Goal: Transaction & Acquisition: Subscribe to service/newsletter

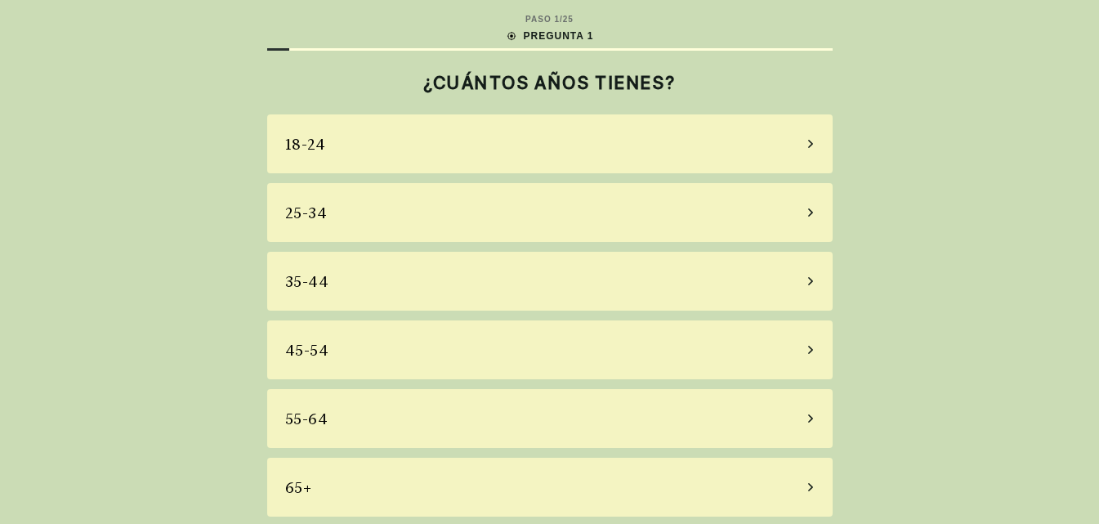
click at [810, 348] on icon at bounding box center [810, 350] width 5 height 8
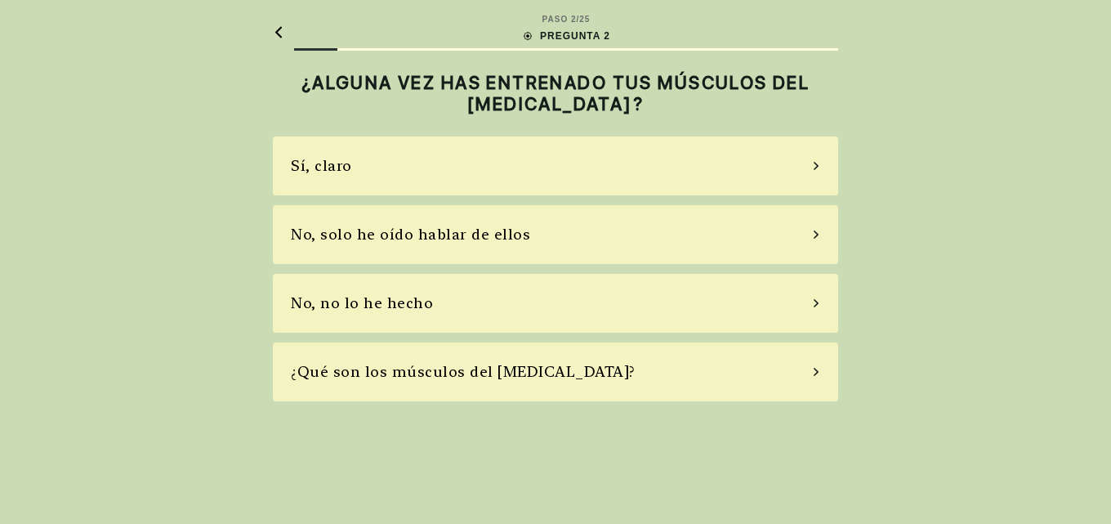
click at [817, 235] on icon at bounding box center [816, 234] width 5 height 8
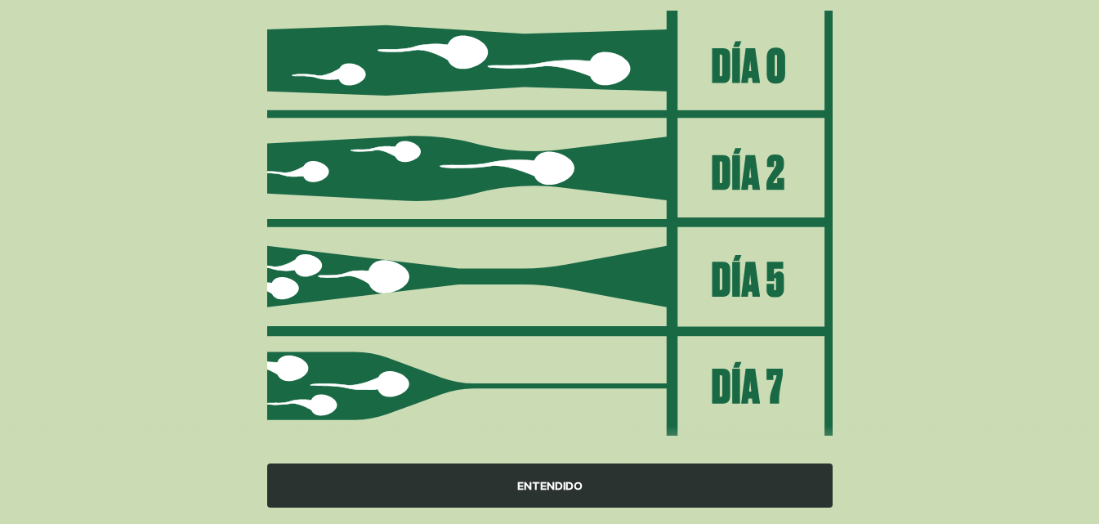
scroll to position [239, 0]
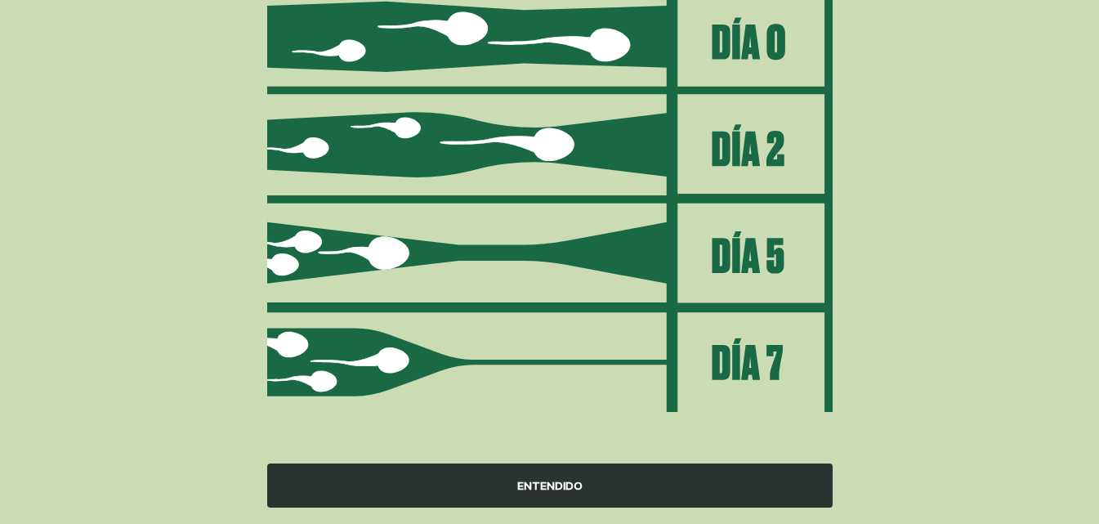
click at [607, 489] on div "ENTENDIDO" at bounding box center [549, 485] width 565 height 44
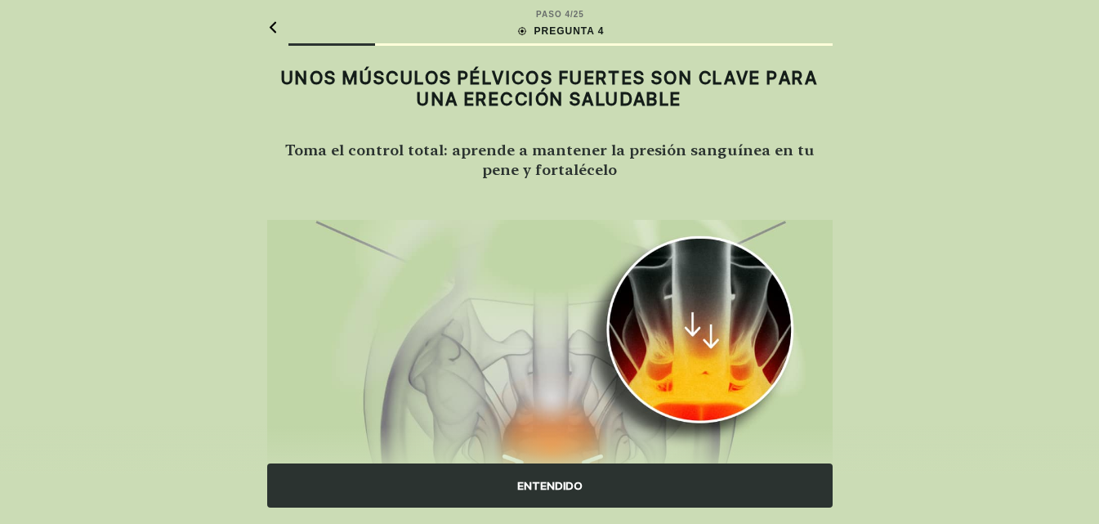
scroll to position [0, 0]
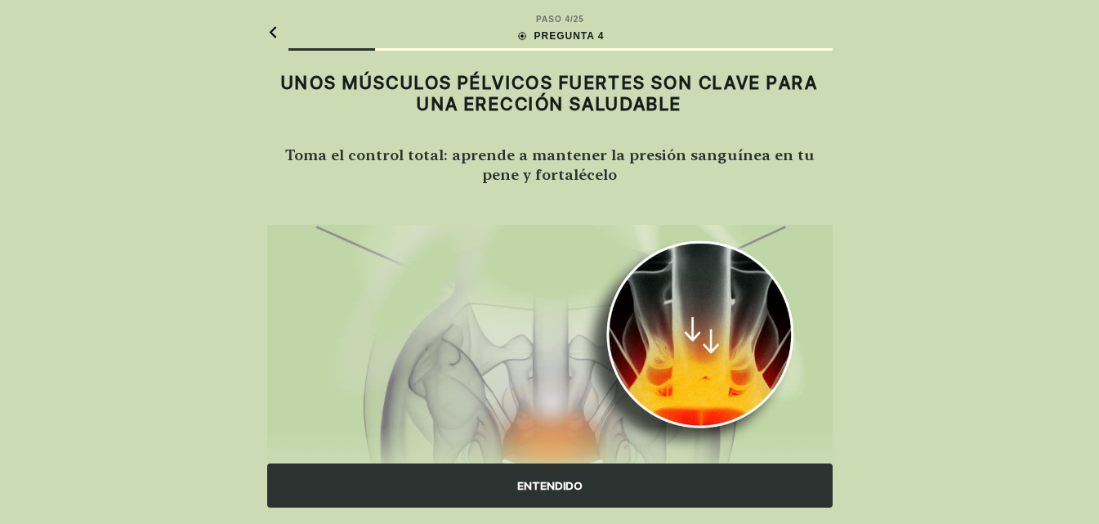
click at [276, 33] on icon at bounding box center [272, 32] width 11 height 12
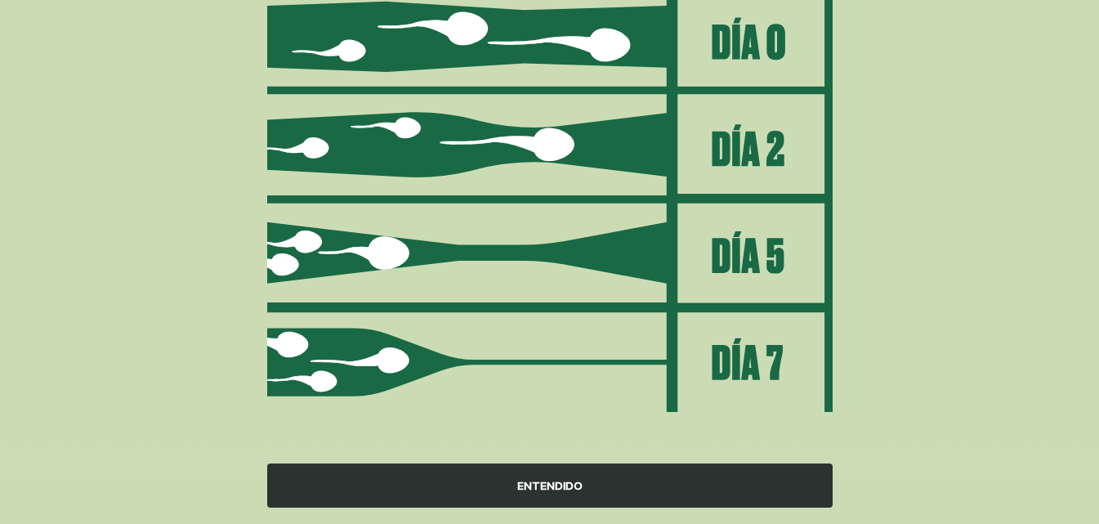
click at [560, 484] on div "ENTENDIDO" at bounding box center [549, 485] width 565 height 44
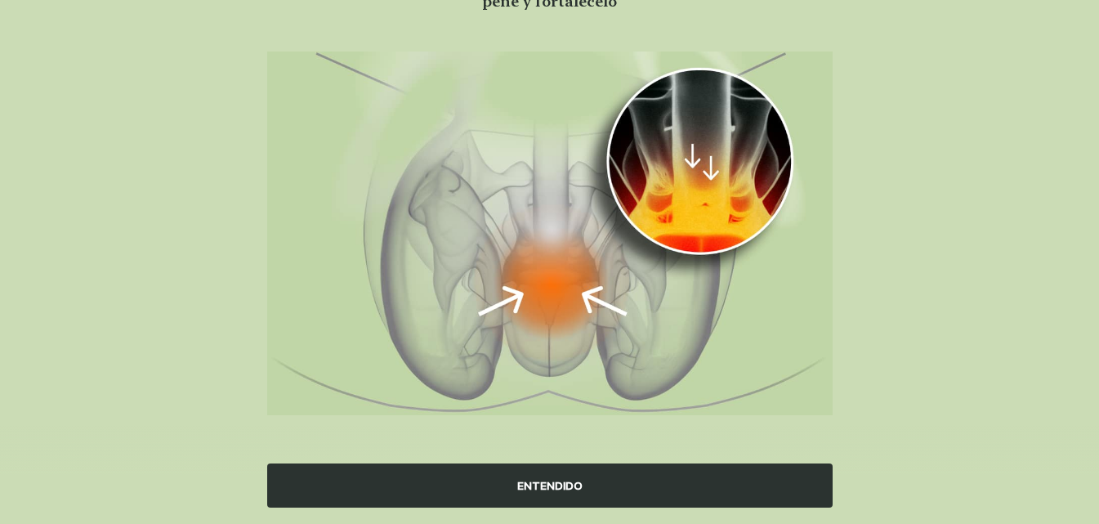
scroll to position [176, 0]
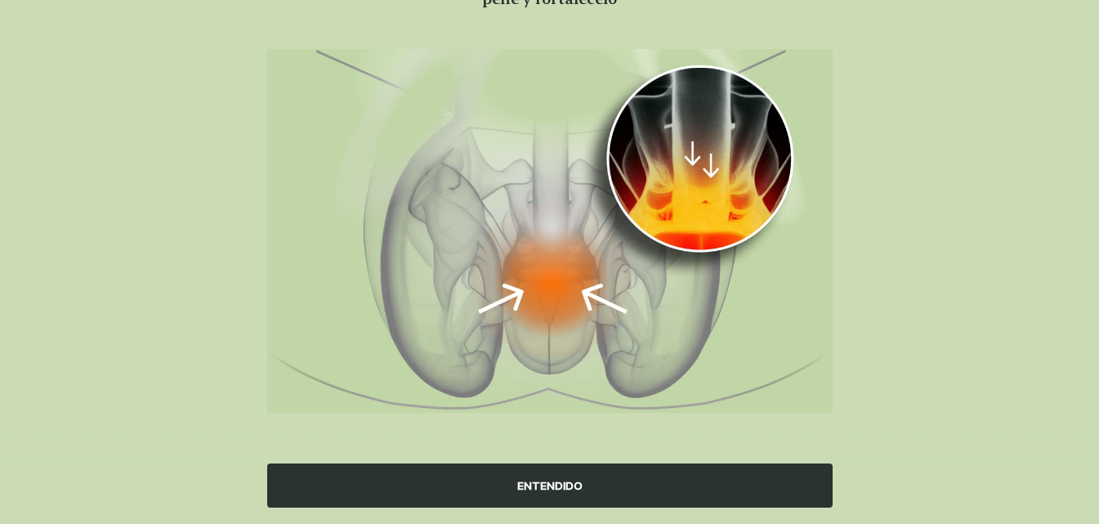
click at [551, 476] on div "ENTENDIDO" at bounding box center [549, 485] width 565 height 44
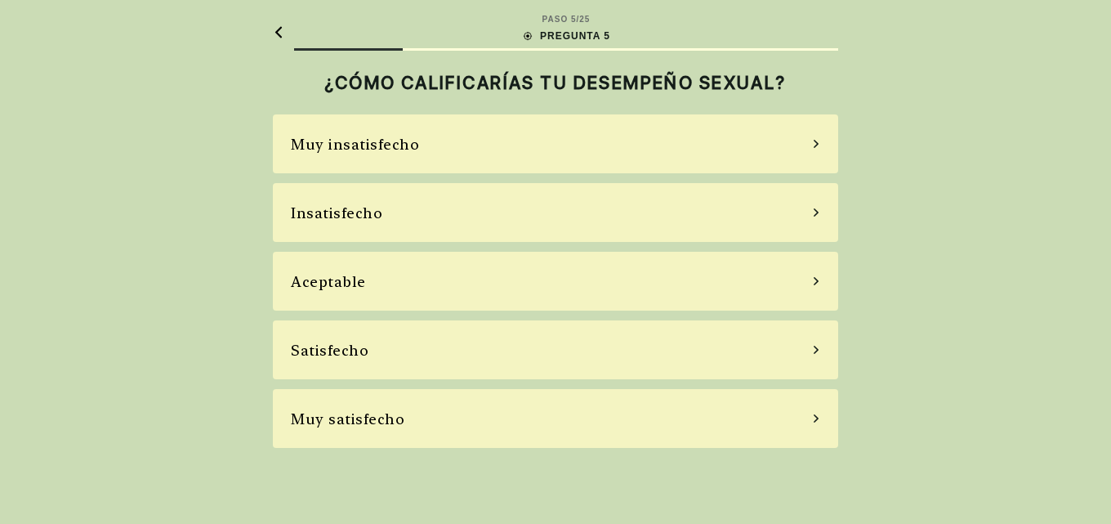
click at [359, 278] on div "Aceptable" at bounding box center [328, 281] width 75 height 22
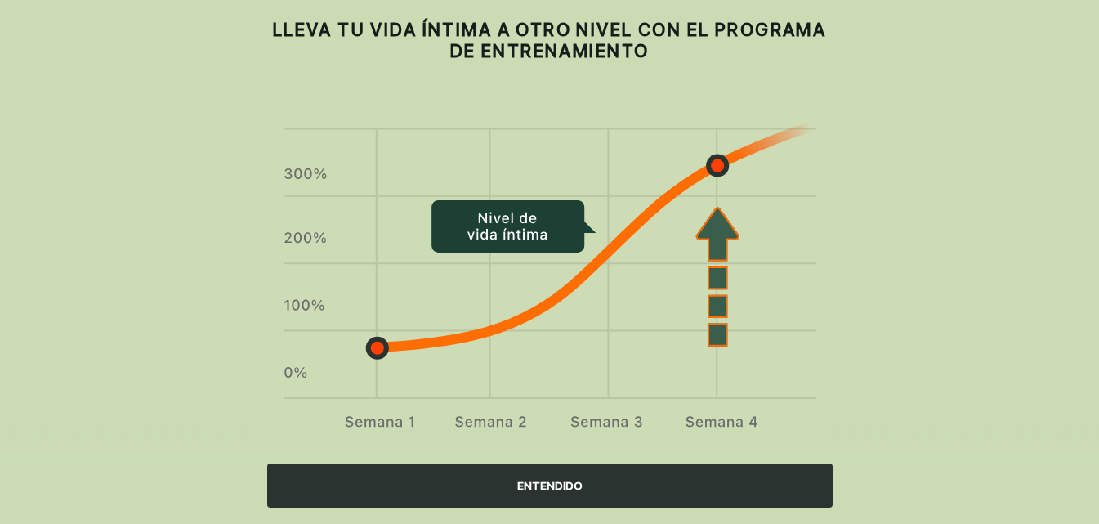
scroll to position [88, 0]
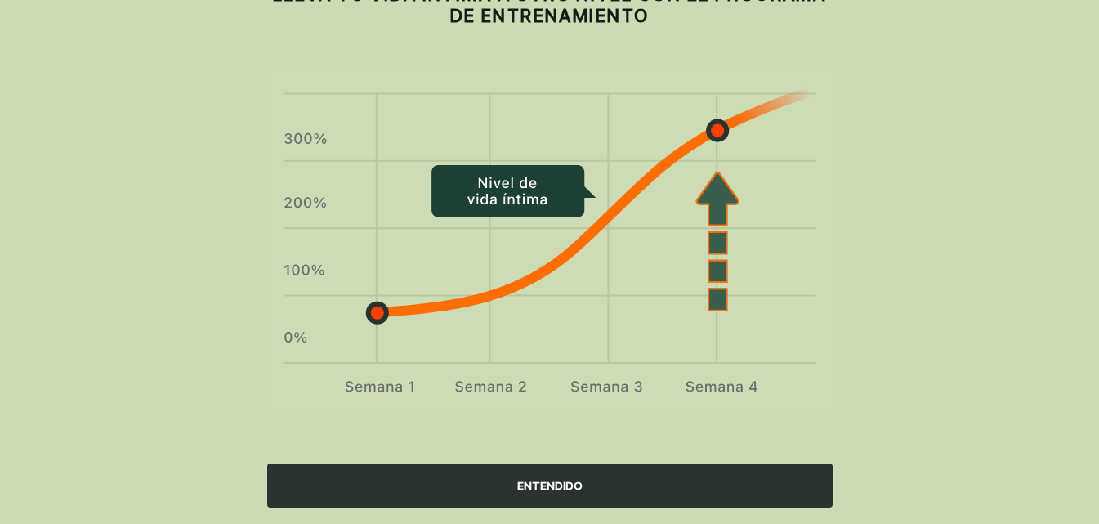
click at [559, 484] on div "ENTENDIDO" at bounding box center [549, 485] width 565 height 44
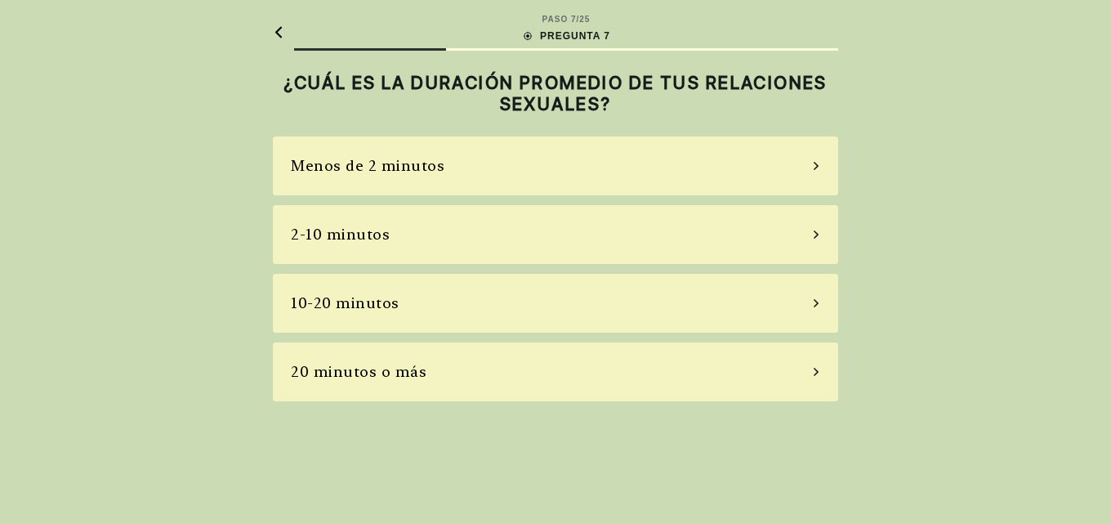
click at [363, 230] on div "2-10 minutos" at bounding box center [340, 234] width 99 height 22
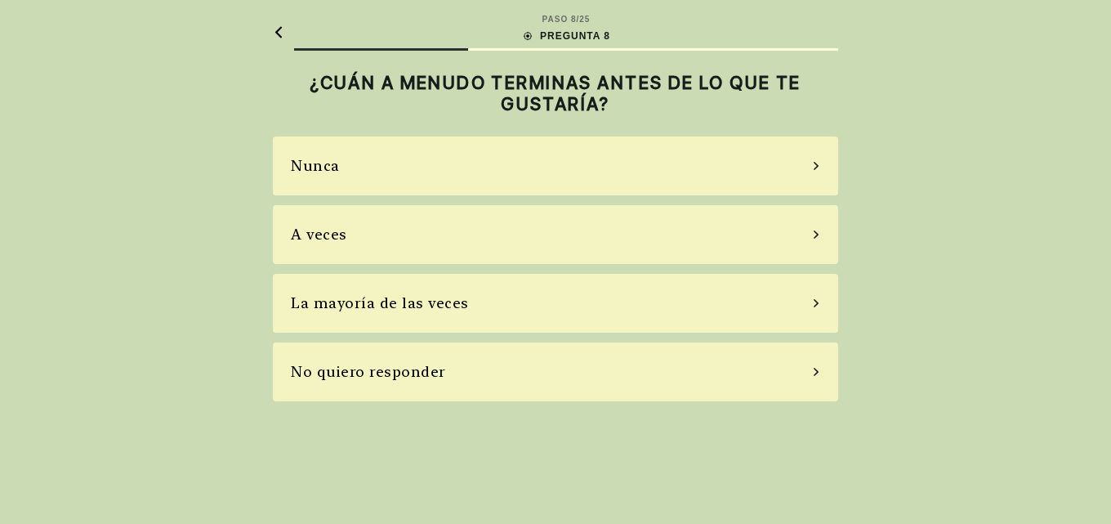
click at [331, 239] on div "A veces" at bounding box center [319, 234] width 56 height 22
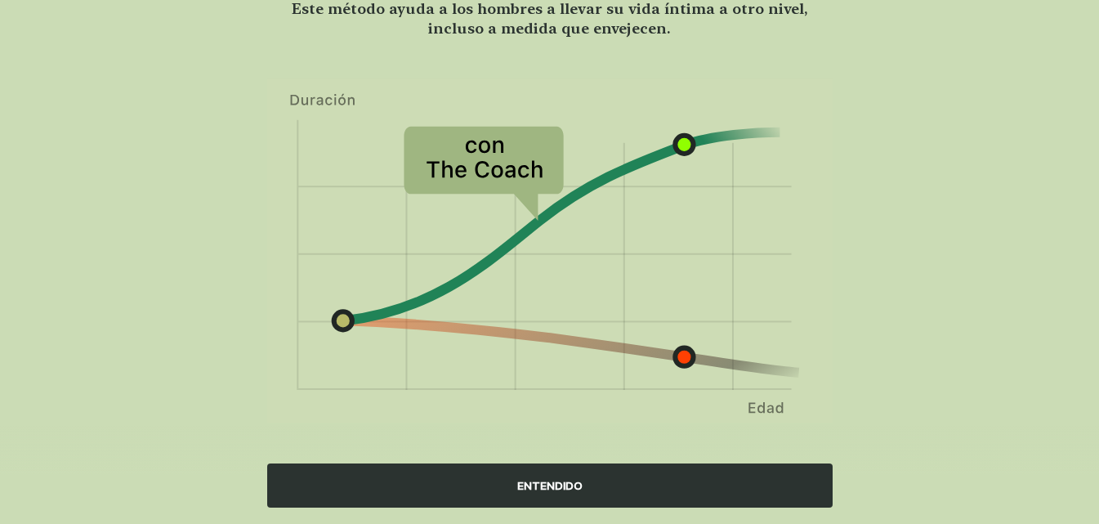
scroll to position [158, 0]
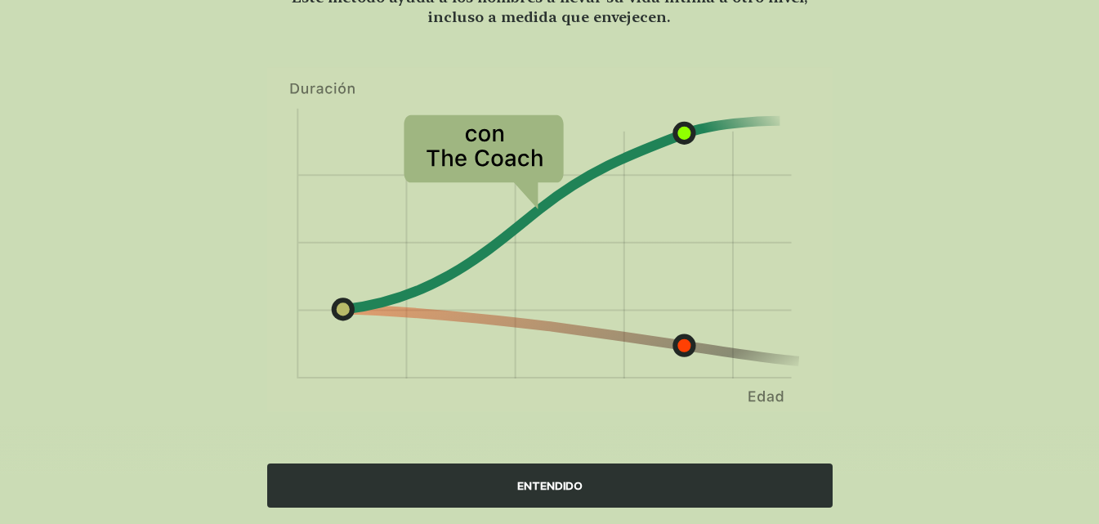
click at [565, 489] on div "ENTENDIDO" at bounding box center [549, 485] width 565 height 44
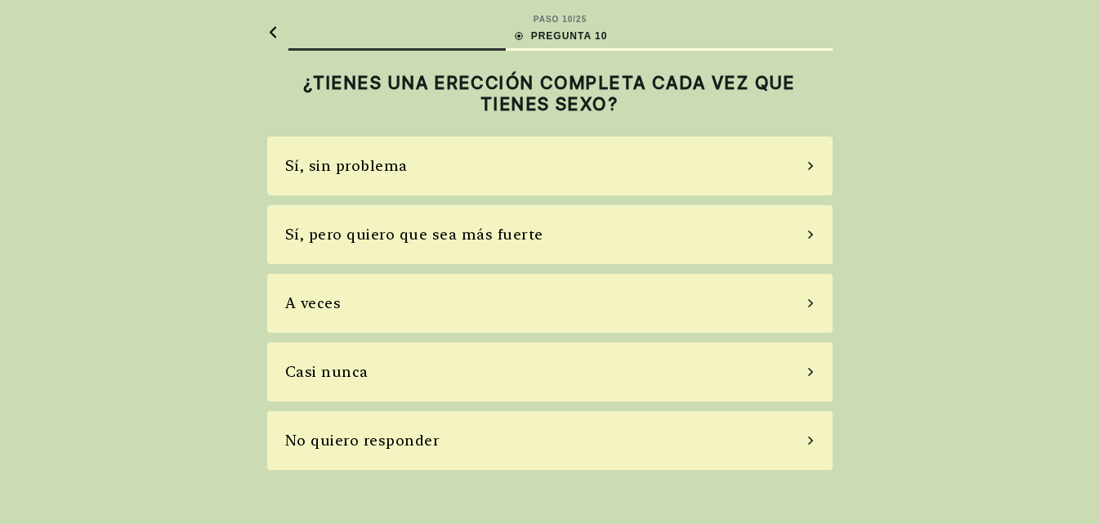
scroll to position [0, 0]
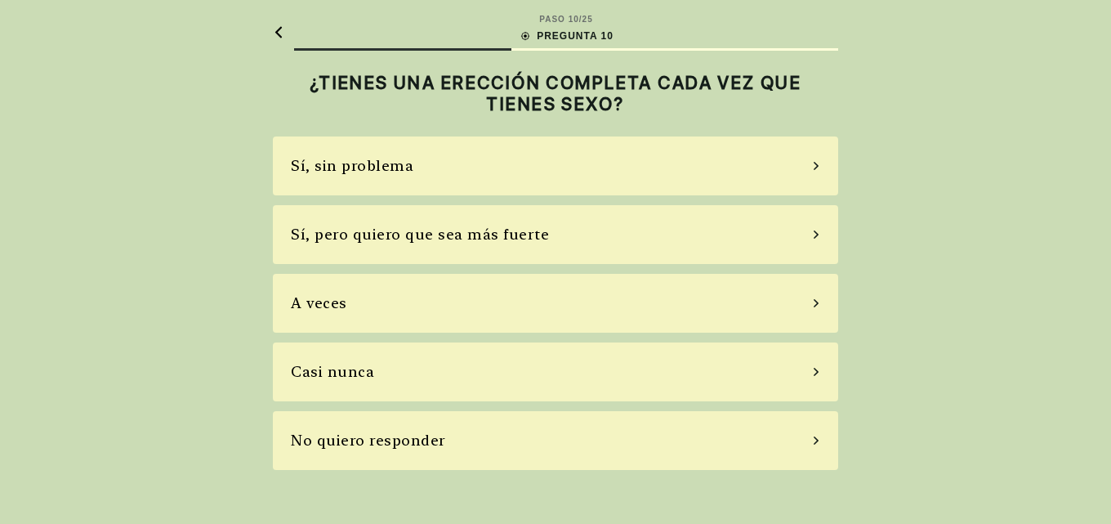
click at [423, 238] on div "Sí, pero quiero que sea más fuerte" at bounding box center [420, 234] width 258 height 22
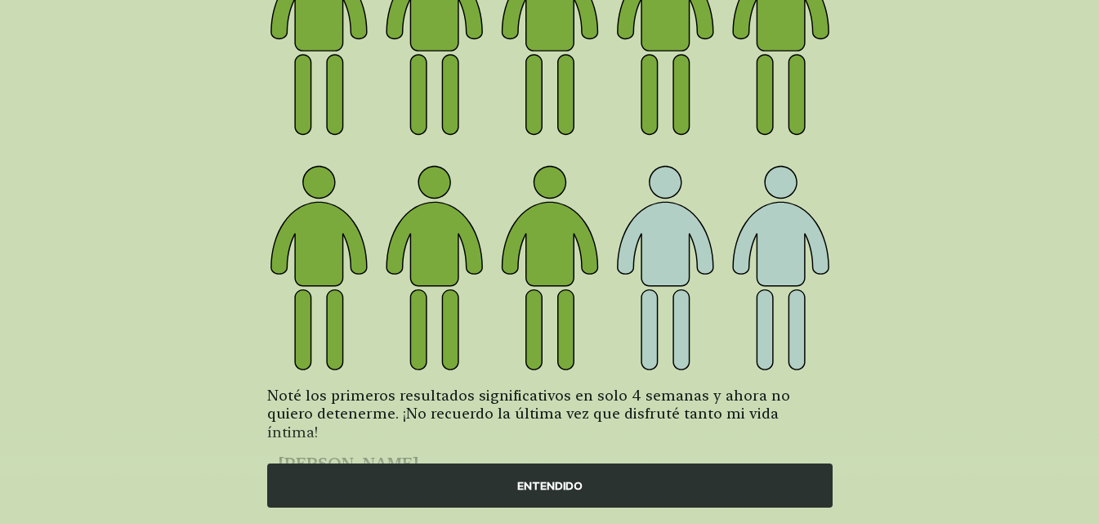
scroll to position [270, 0]
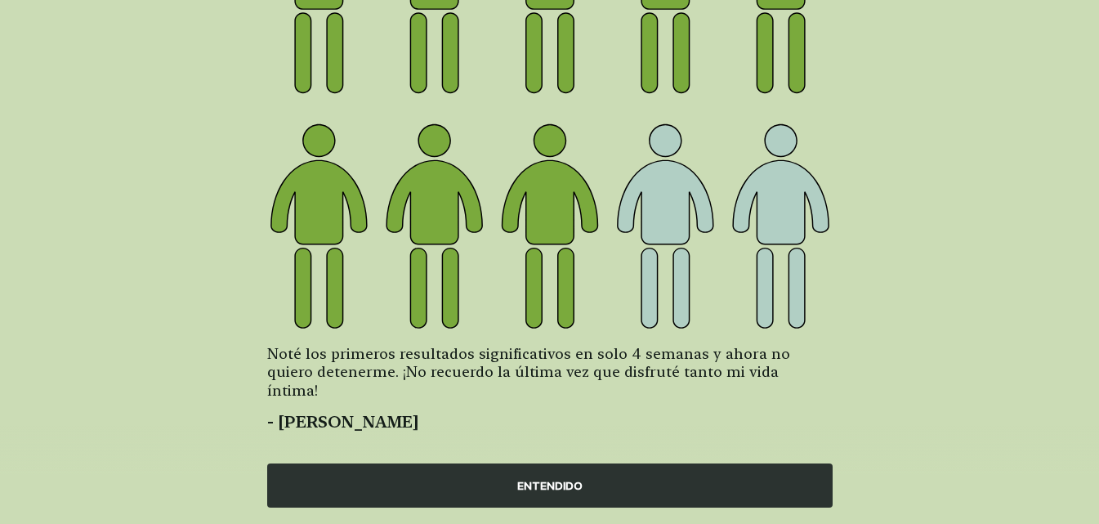
click at [552, 483] on div "ENTENDIDO" at bounding box center [549, 485] width 565 height 44
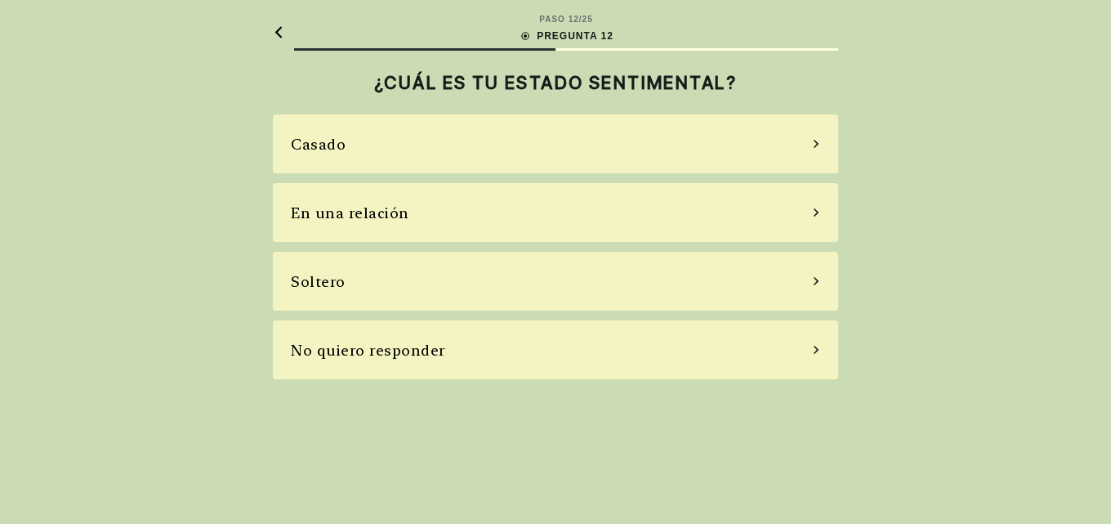
click at [342, 221] on div "En una relación" at bounding box center [350, 213] width 118 height 22
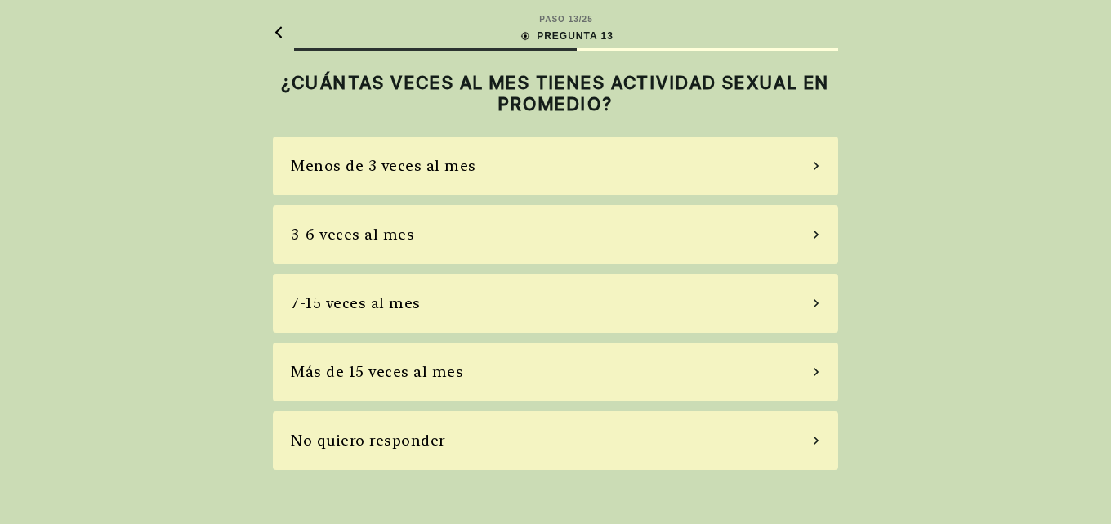
click at [365, 233] on div "3-6 veces al mes" at bounding box center [352, 234] width 123 height 22
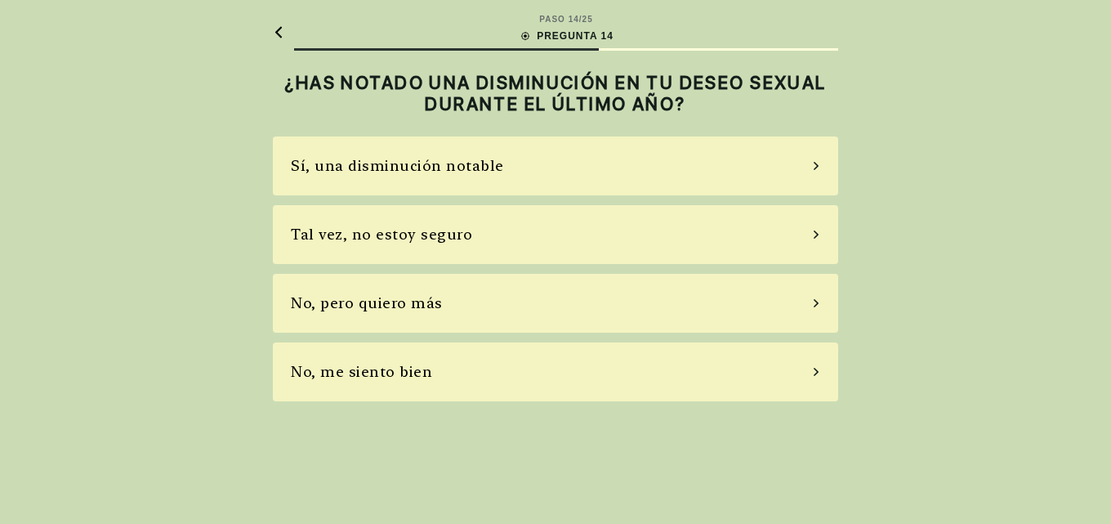
click at [346, 298] on div "No, pero quiero más" at bounding box center [367, 303] width 152 height 22
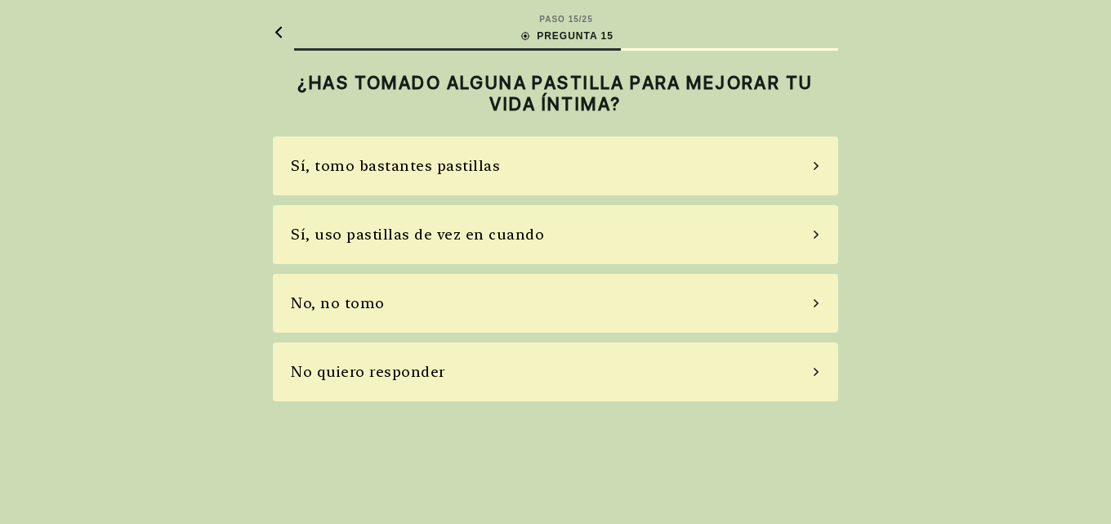
click at [391, 225] on div "Sí, uso pastillas de vez en cuando" at bounding box center [417, 234] width 253 height 22
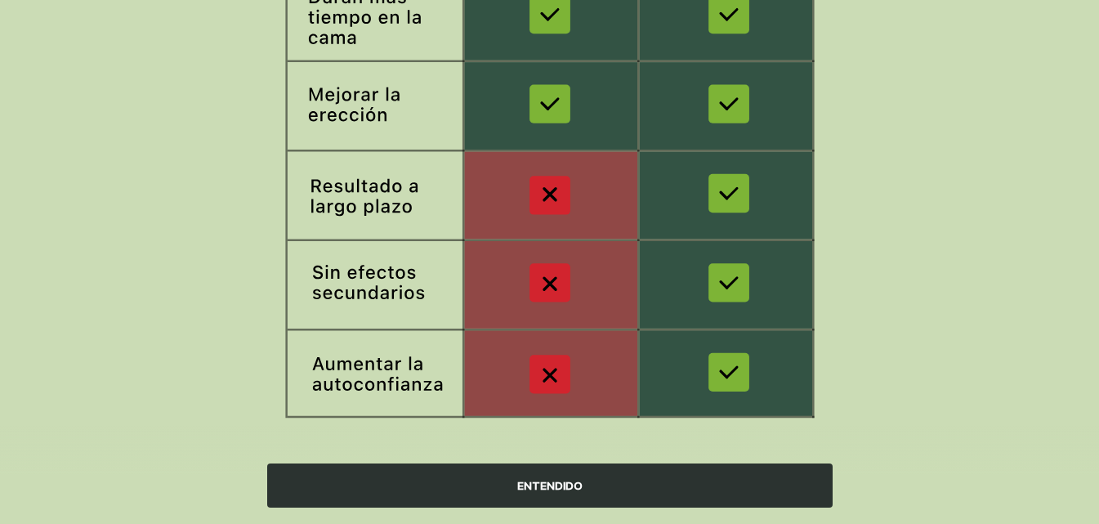
scroll to position [343, 0]
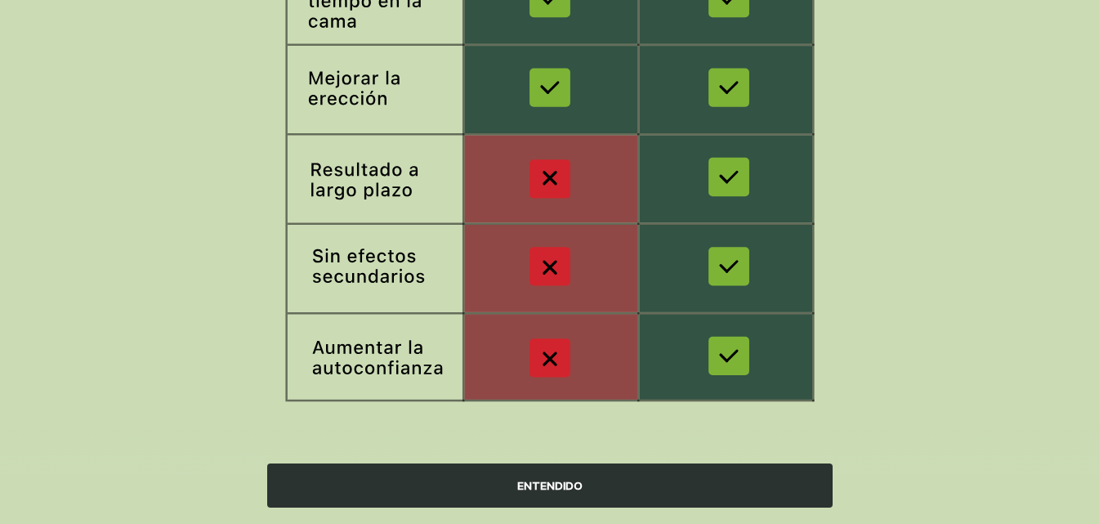
click at [556, 476] on div "ENTENDIDO" at bounding box center [549, 485] width 565 height 44
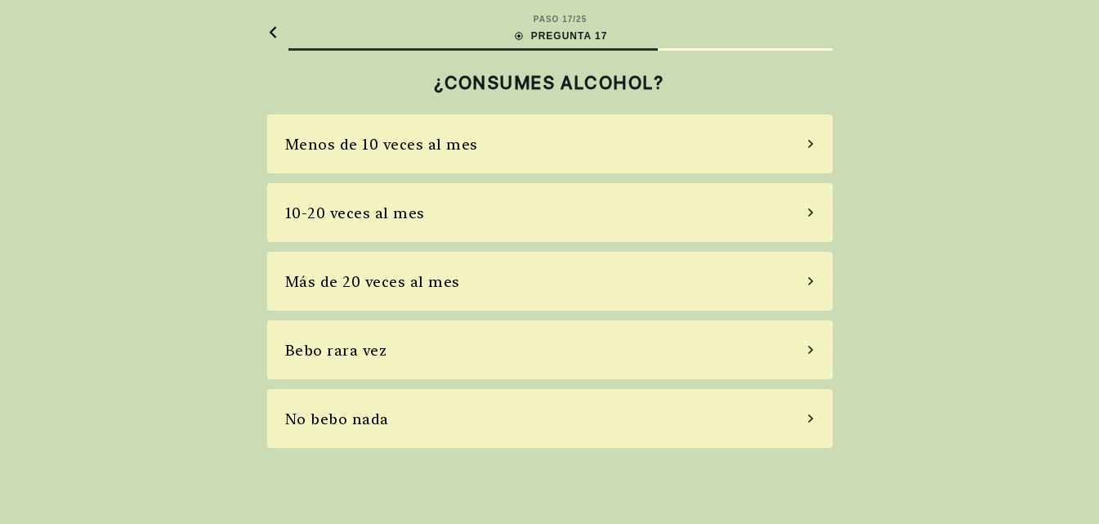
scroll to position [0, 0]
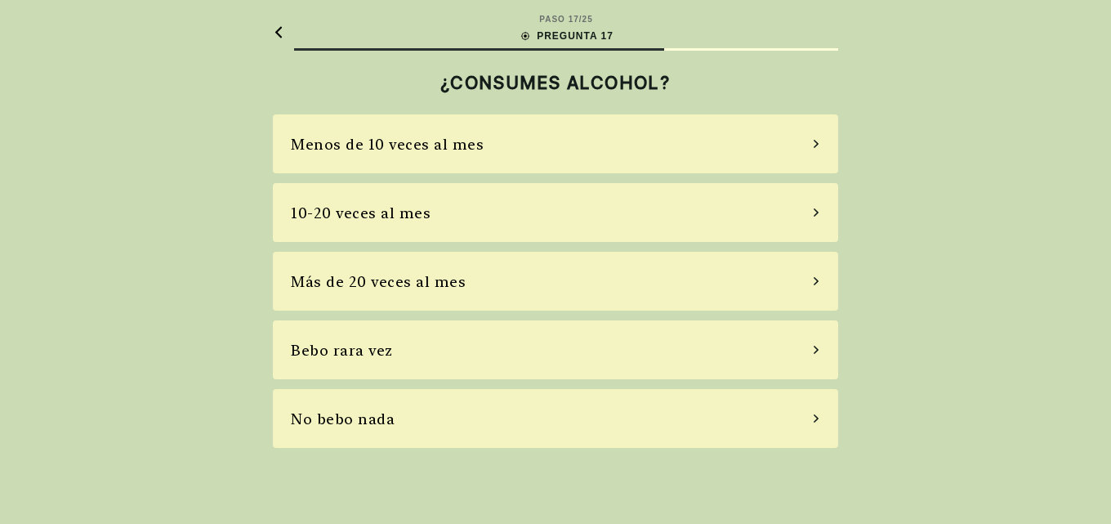
click at [390, 148] on div "Menos de 10 veces al mes" at bounding box center [387, 144] width 193 height 22
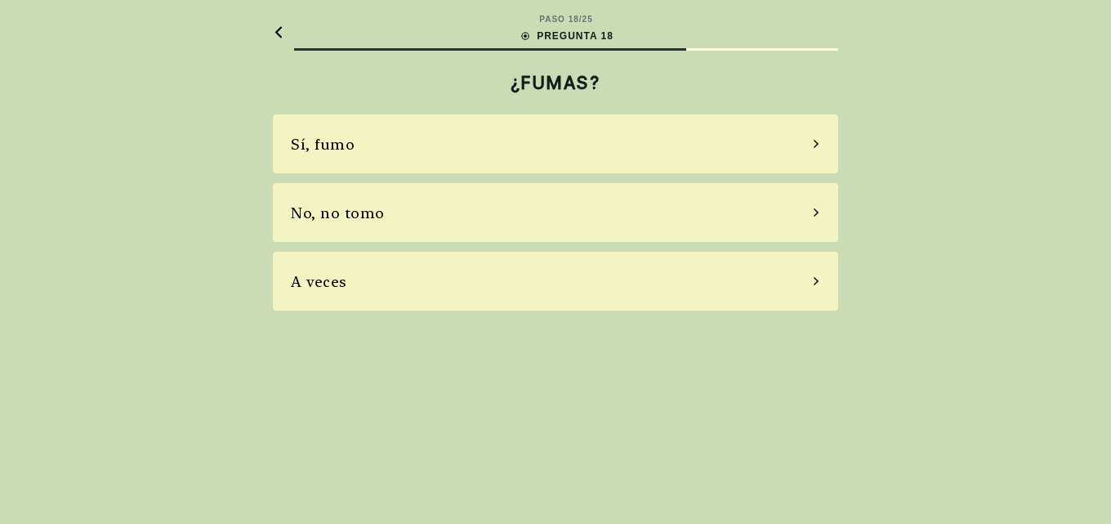
click at [324, 217] on div "No, no tomo" at bounding box center [338, 213] width 94 height 22
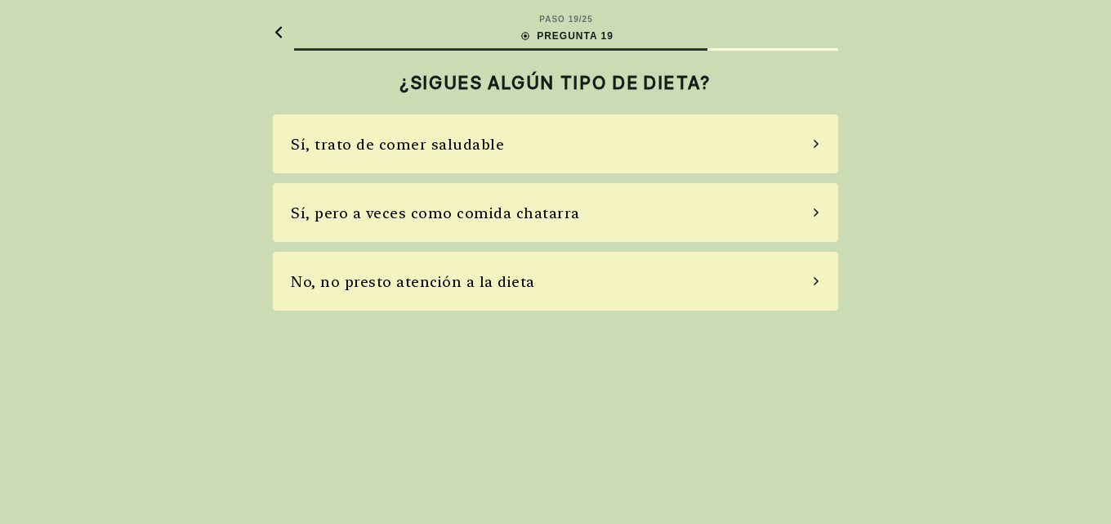
click at [400, 212] on div "Sí, pero a veces como comida chatarra" at bounding box center [435, 213] width 289 height 22
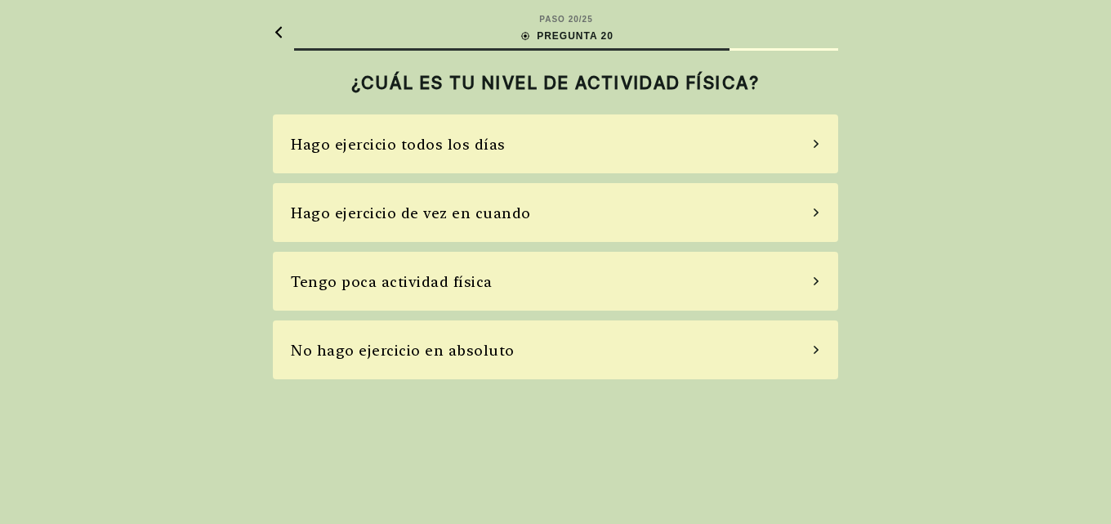
click at [388, 156] on div "Hago ejercicio todos los días" at bounding box center [555, 143] width 565 height 59
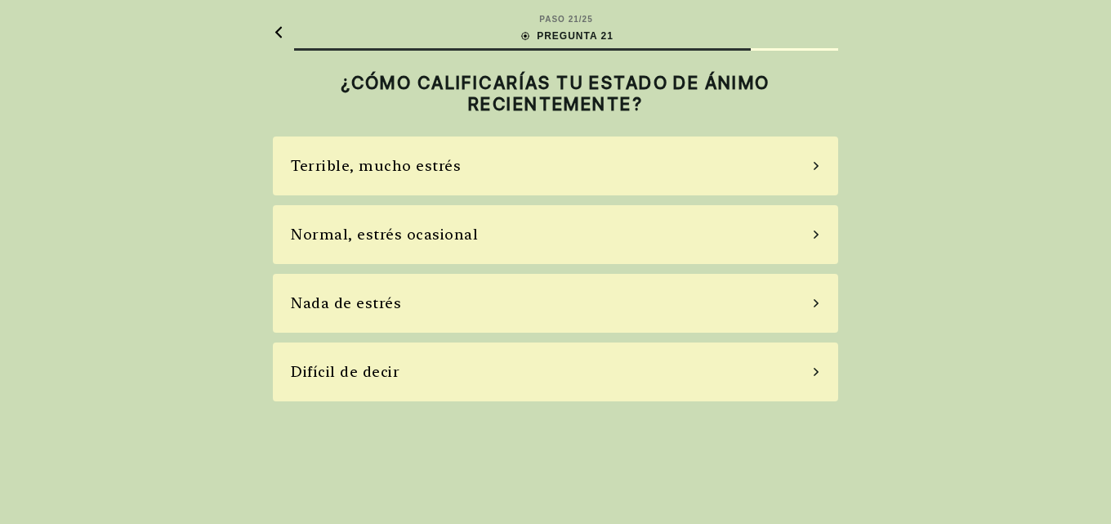
click at [396, 162] on div "Terrible, mucho estrés" at bounding box center [376, 165] width 170 height 22
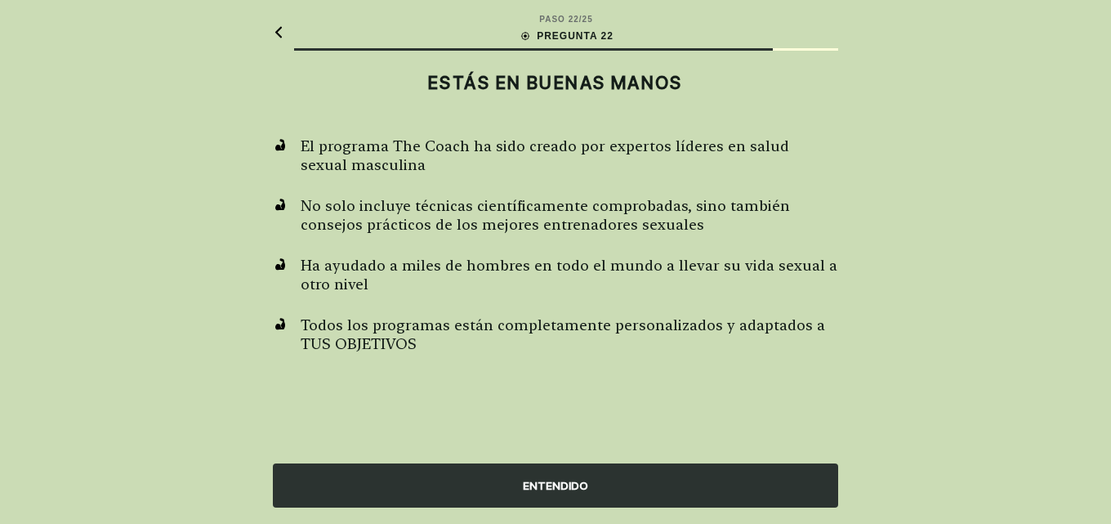
click at [577, 489] on div "ENTENDIDO" at bounding box center [555, 485] width 565 height 44
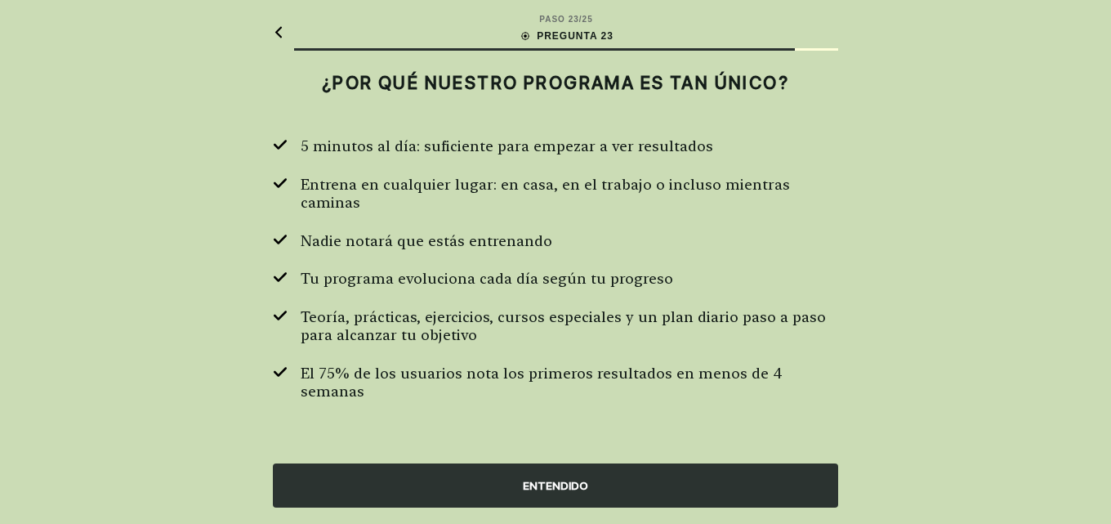
click at [544, 477] on div "ENTENDIDO" at bounding box center [555, 485] width 565 height 44
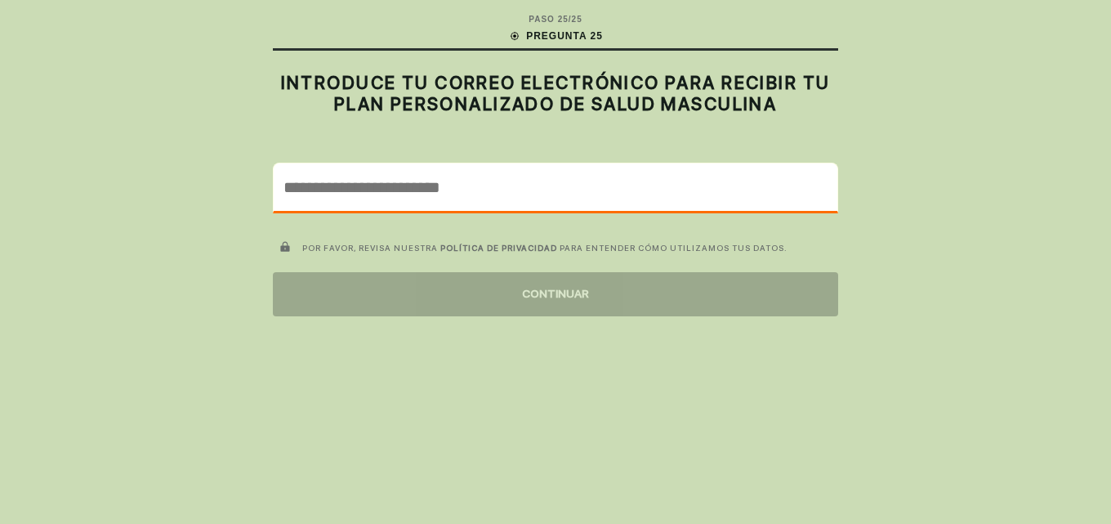
click at [496, 183] on input "email" at bounding box center [556, 186] width 564 height 47
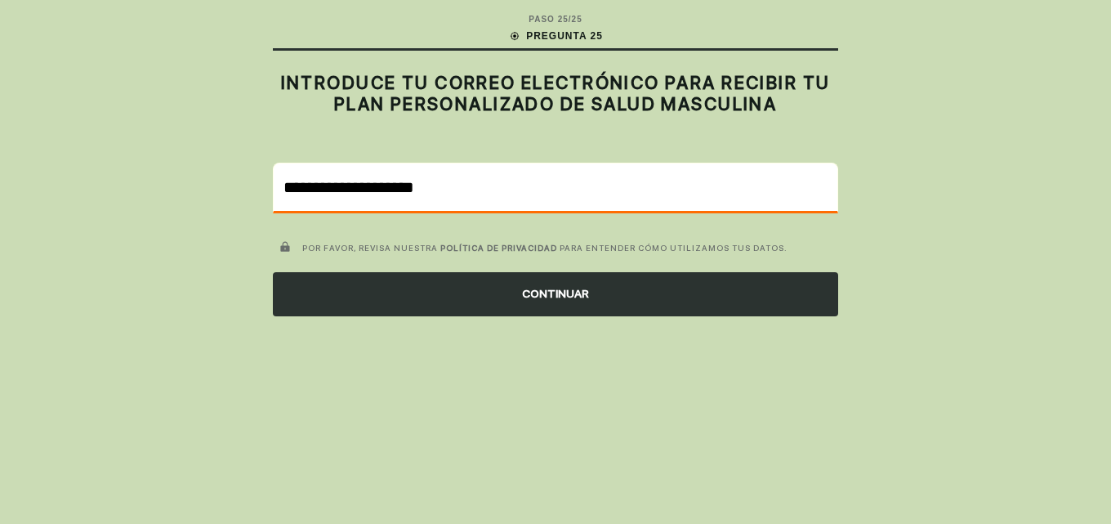
type input "**********"
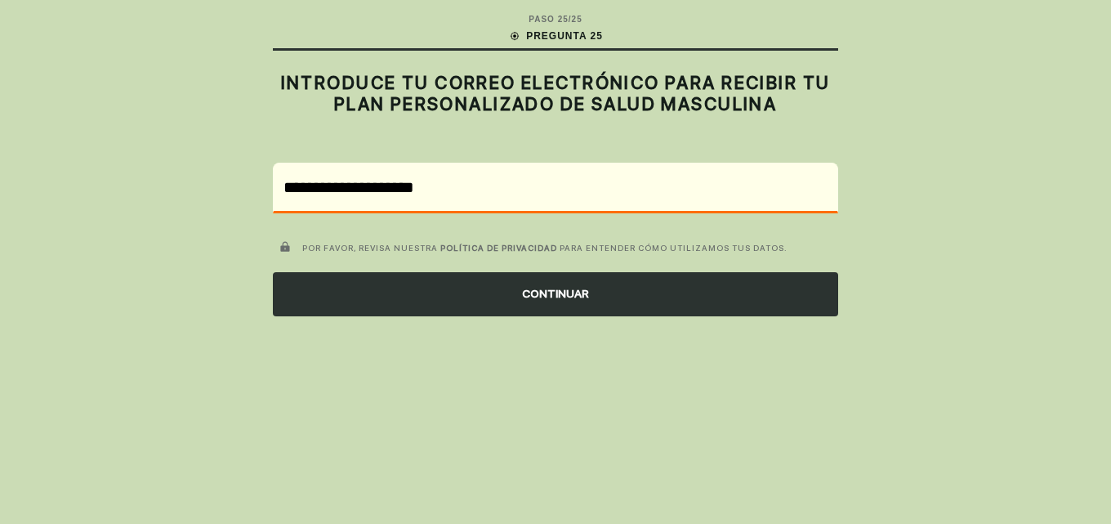
click at [571, 296] on div "CONTINUAR" at bounding box center [555, 294] width 565 height 44
